Goal: Communication & Community: Answer question/provide support

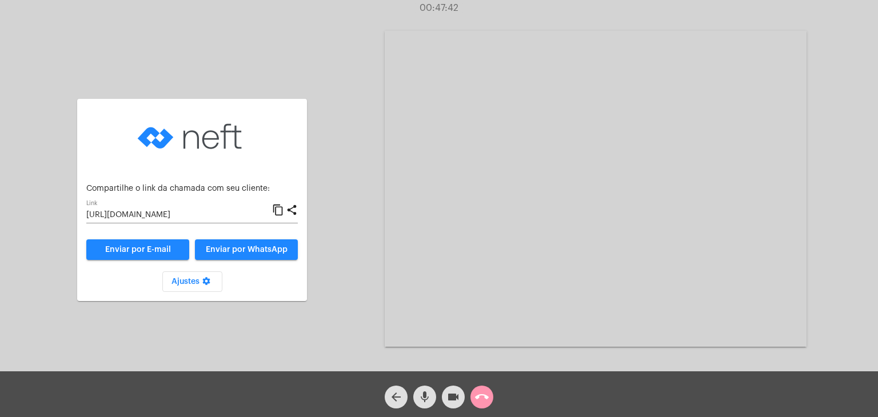
click at [478, 391] on mat-icon "call_end" at bounding box center [482, 397] width 14 height 14
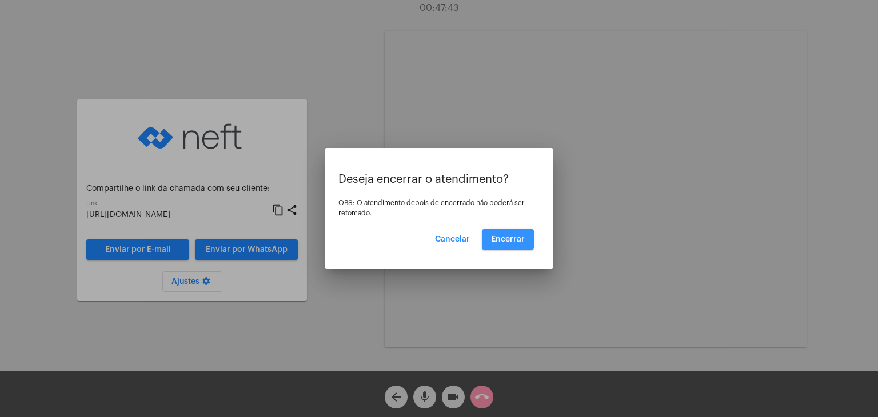
click at [493, 237] on span "Encerrar" at bounding box center [508, 239] width 34 height 8
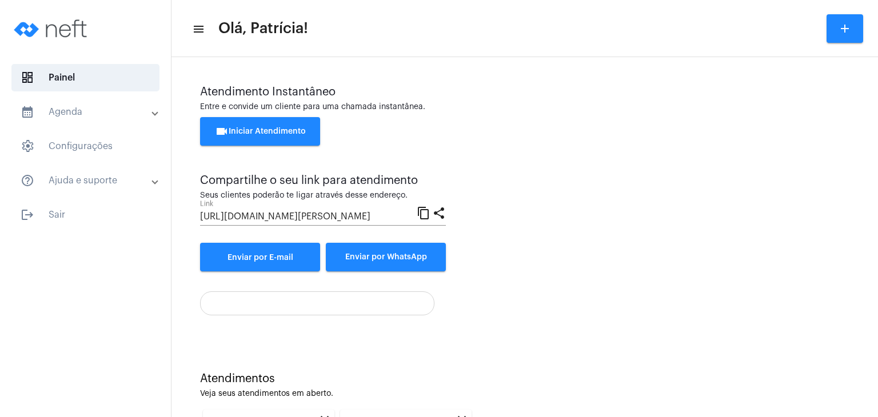
click at [274, 130] on span "videocam Iniciar Atendimento" at bounding box center [260, 131] width 91 height 8
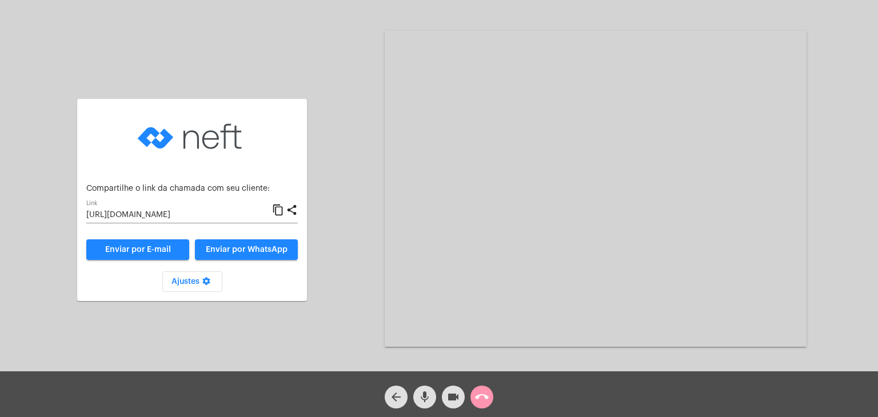
click at [240, 218] on input "[URL][DOMAIN_NAME]" at bounding box center [179, 215] width 186 height 9
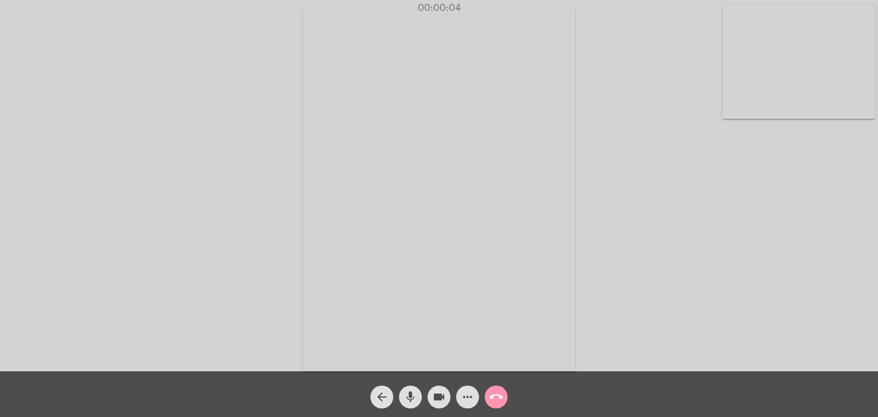
click at [744, 69] on video at bounding box center [798, 62] width 153 height 114
click at [480, 110] on video at bounding box center [555, 188] width 483 height 363
click at [502, 401] on mat-icon "call_end" at bounding box center [496, 397] width 14 height 14
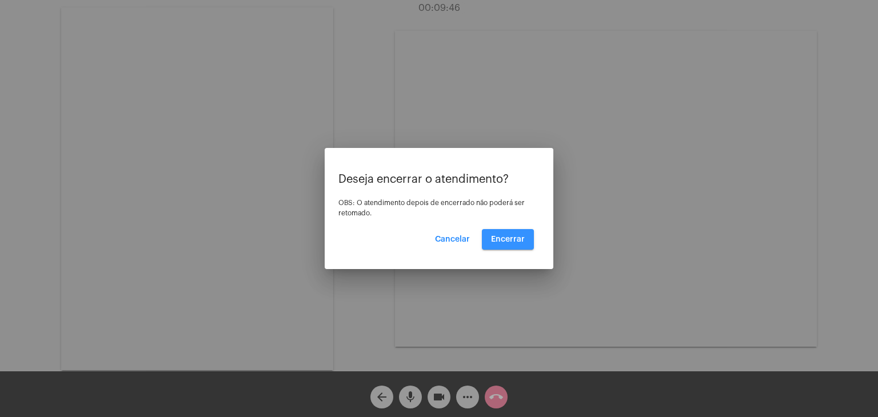
click at [507, 243] on span "Encerrar" at bounding box center [508, 239] width 34 height 8
